Goal: Navigation & Orientation: Find specific page/section

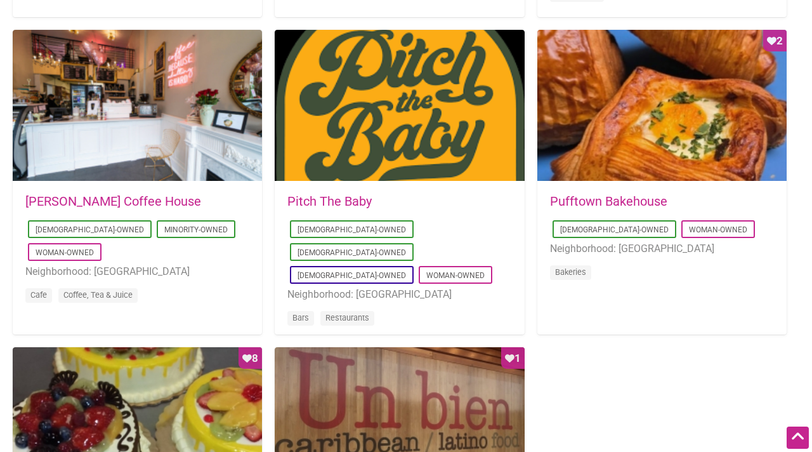
scroll to position [945, 0]
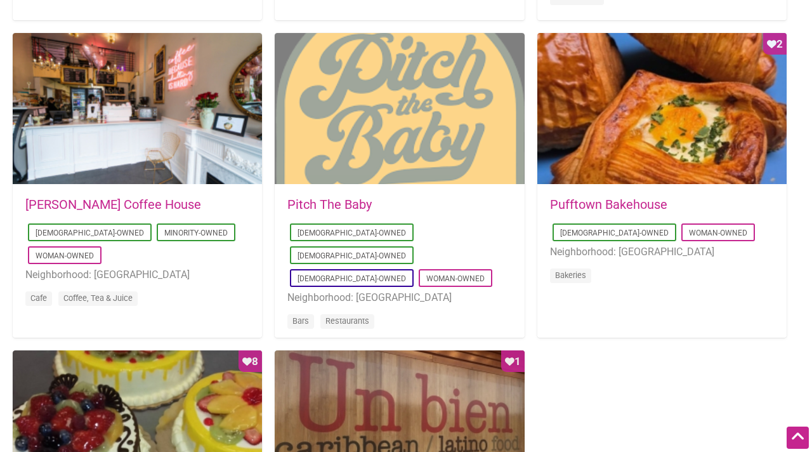
click at [461, 151] on div at bounding box center [399, 109] width 249 height 152
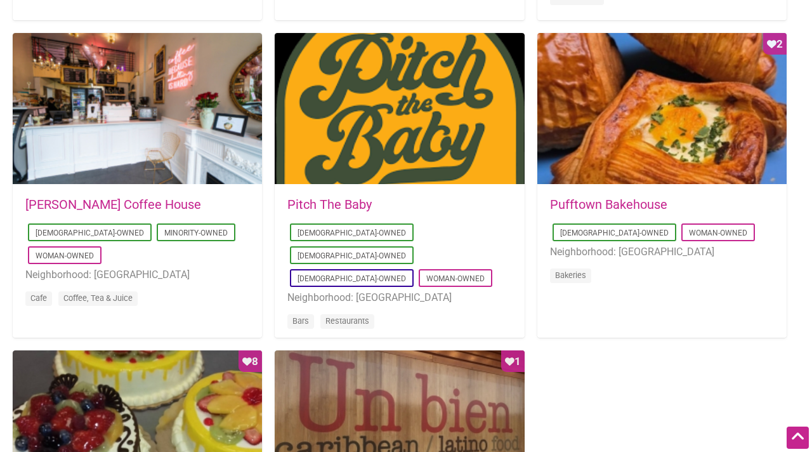
click at [603, 204] on link "Pufftown Bakehouse" at bounding box center [608, 204] width 117 height 15
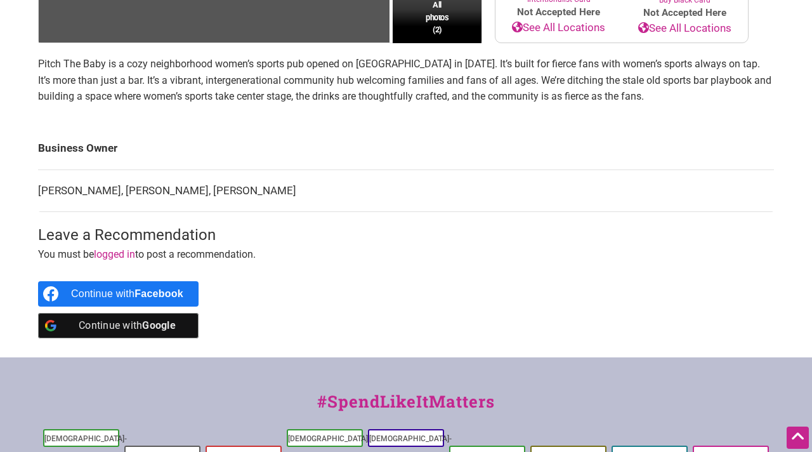
scroll to position [503, 0]
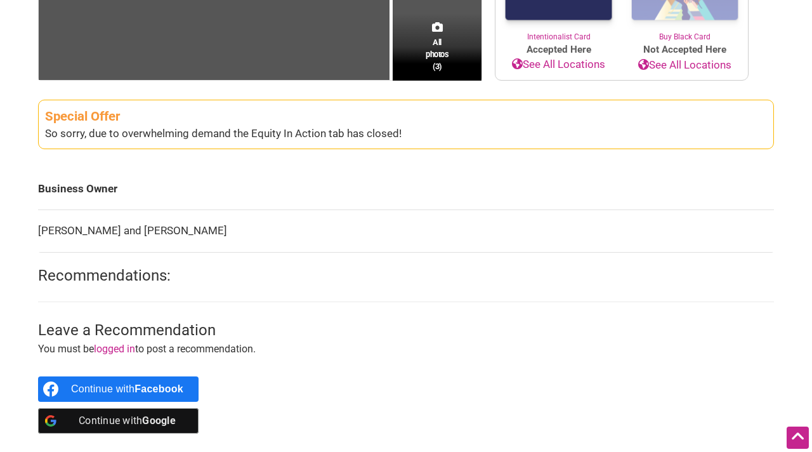
scroll to position [328, 0]
